Goal: Find specific page/section: Find specific page/section

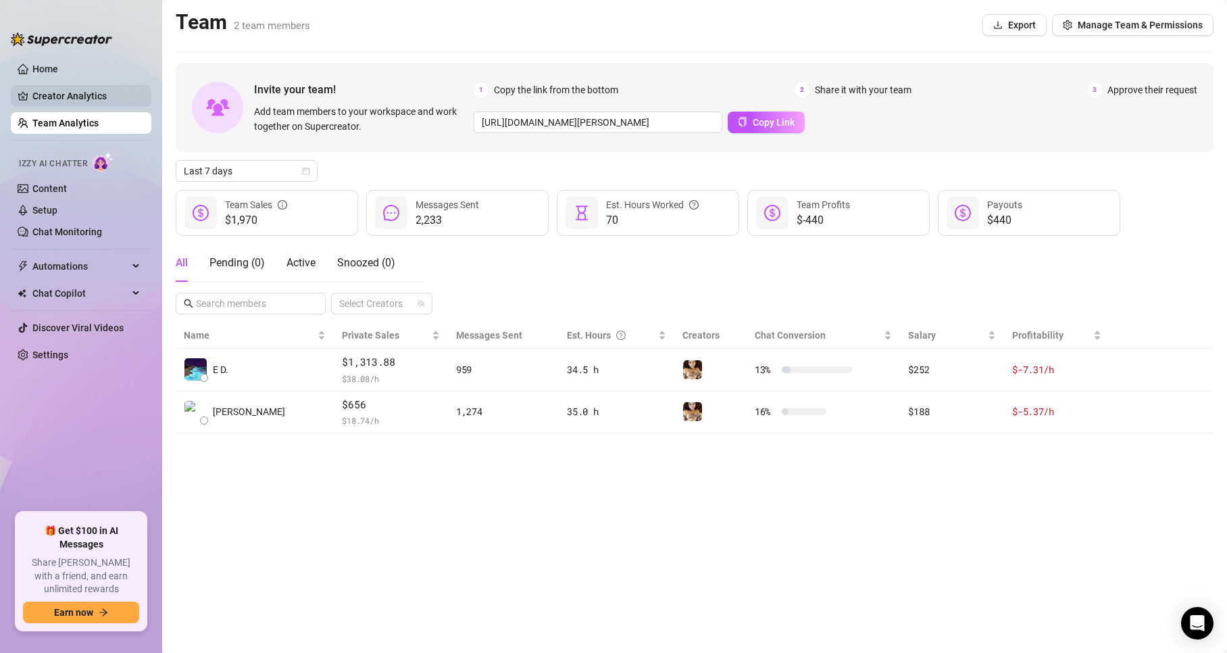
click at [70, 85] on link "Creator Analytics" at bounding box center [86, 96] width 108 height 22
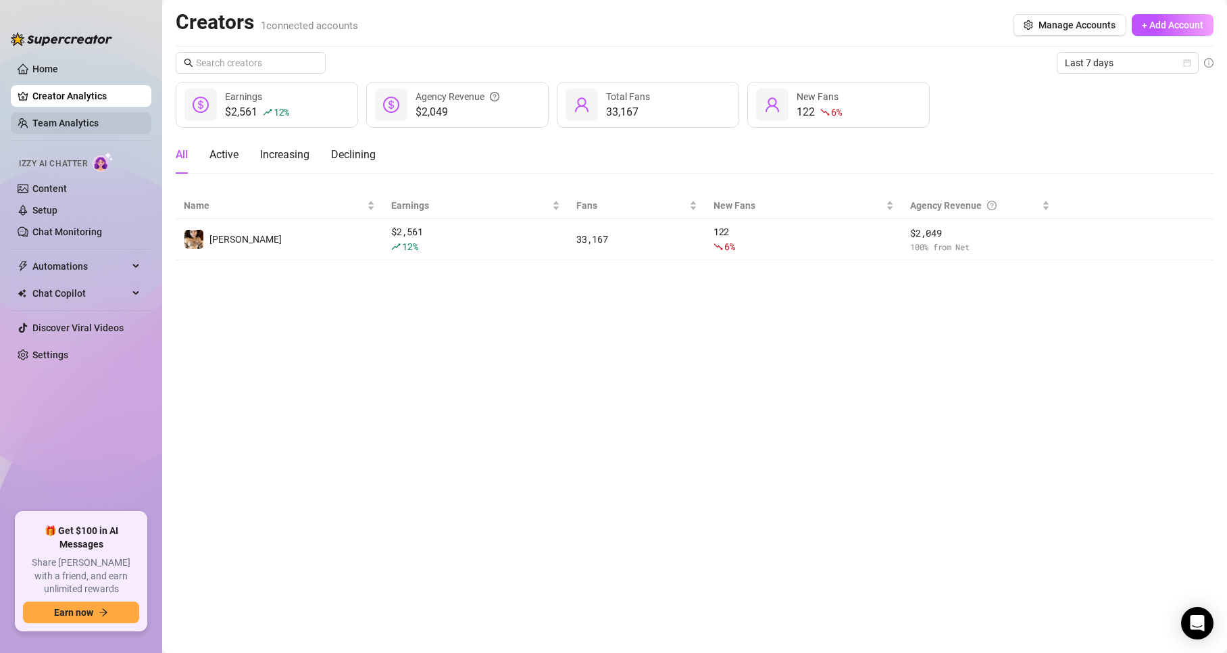
click at [72, 118] on link "Team Analytics" at bounding box center [65, 123] width 66 height 11
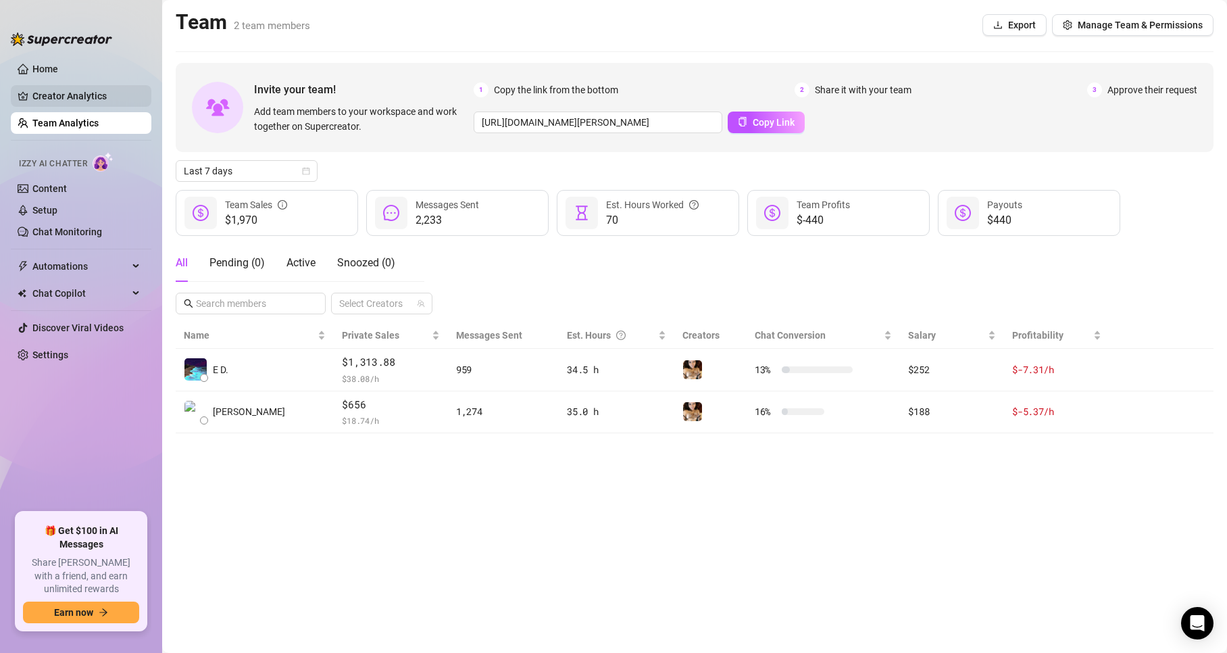
click at [74, 90] on link "Creator Analytics" at bounding box center [86, 96] width 108 height 22
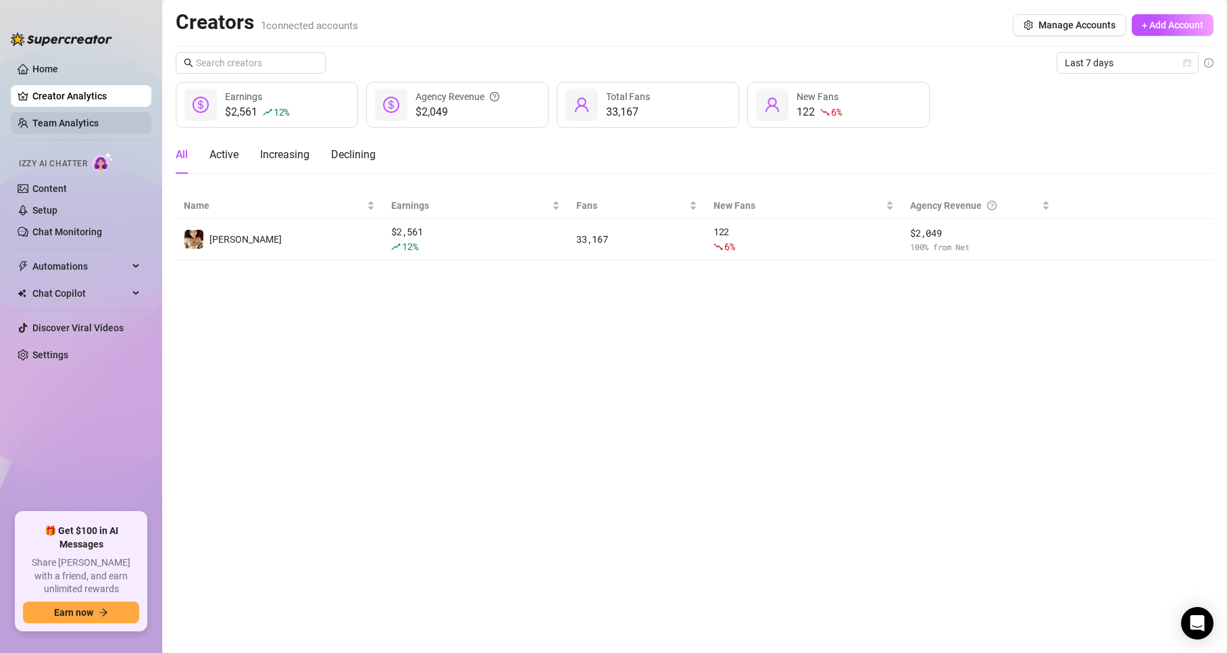
click at [75, 118] on link "Team Analytics" at bounding box center [65, 123] width 66 height 11
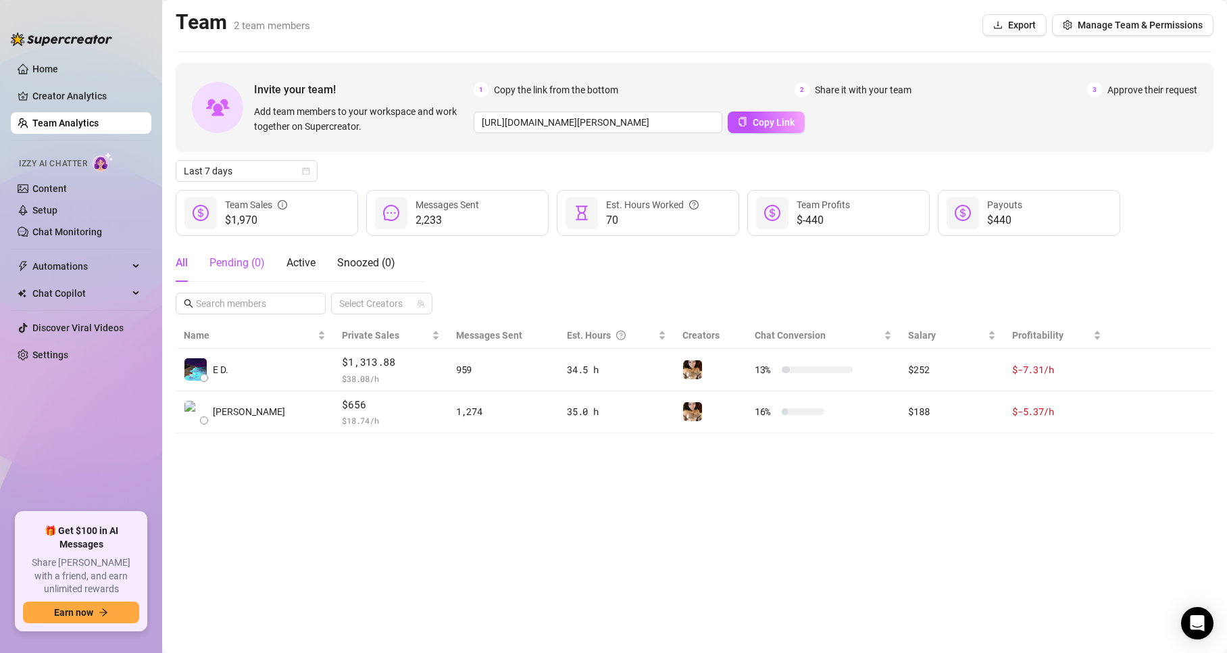
click at [242, 268] on div "Pending ( 0 )" at bounding box center [236, 263] width 55 height 16
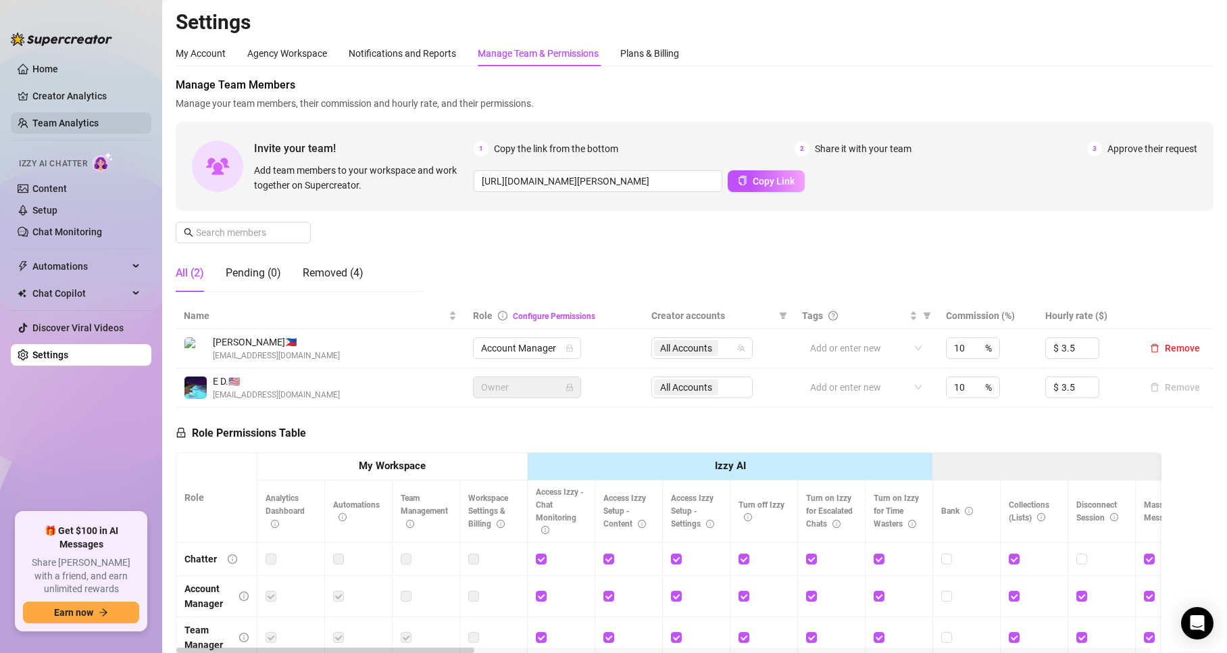
click at [99, 122] on link "Team Analytics" at bounding box center [65, 123] width 66 height 11
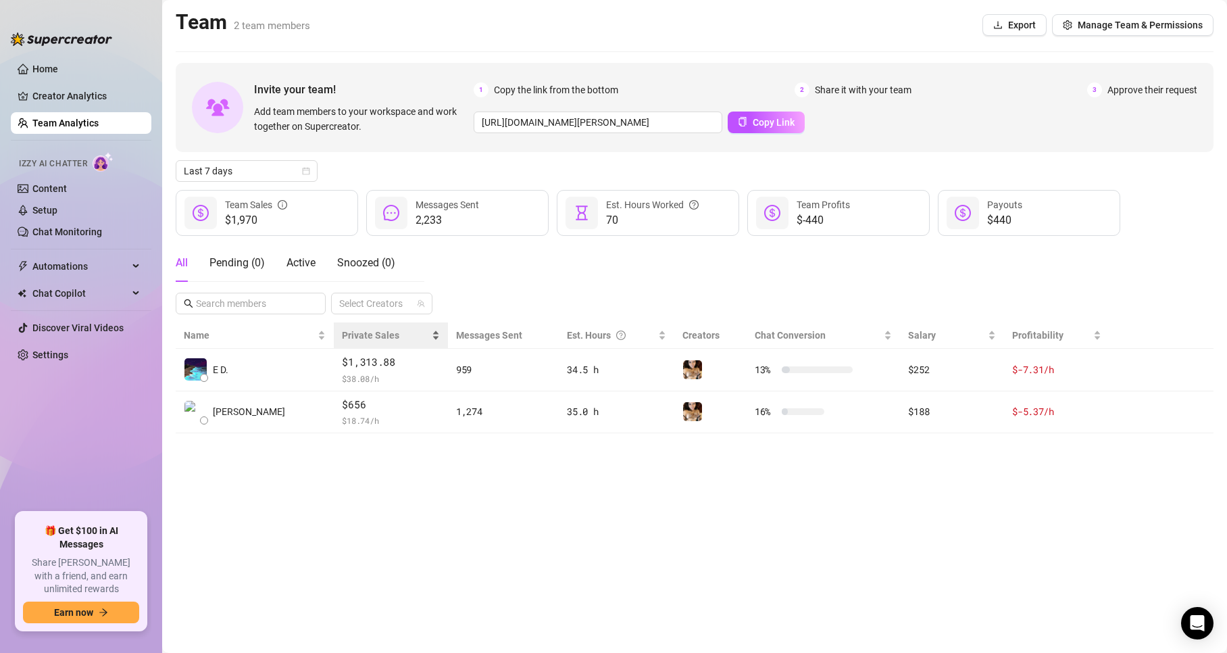
click at [359, 336] on span "Private Sales" at bounding box center [385, 335] width 86 height 15
